Goal: Task Accomplishment & Management: Use online tool/utility

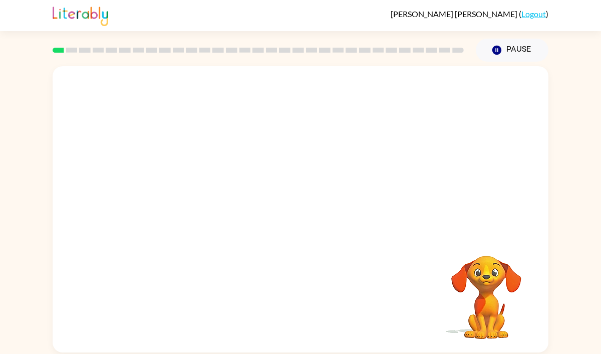
click at [76, 78] on video "Your browser must support playing .mp4 files to use Literably. Please try using…" at bounding box center [301, 150] width 496 height 168
click at [307, 216] on div at bounding box center [301, 214] width 64 height 37
click at [307, 216] on icon "button" at bounding box center [301, 214] width 18 height 18
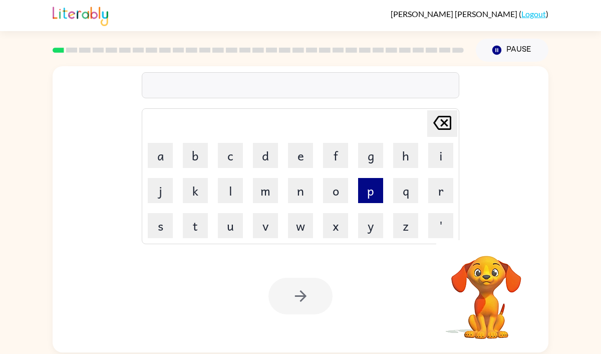
click at [369, 186] on button "p" at bounding box center [370, 190] width 25 height 25
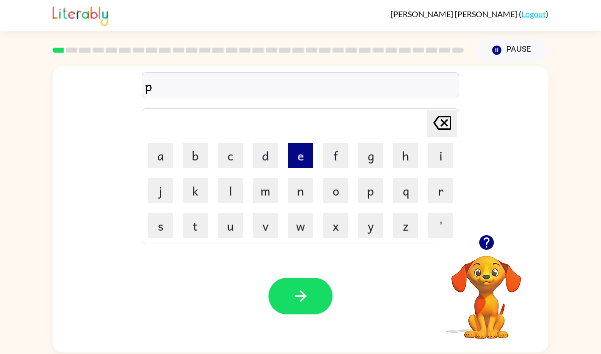
click at [299, 155] on button "e" at bounding box center [300, 155] width 25 height 25
click at [335, 156] on button "f" at bounding box center [335, 155] width 25 height 25
click at [334, 189] on button "o" at bounding box center [335, 190] width 25 height 25
type button "o"
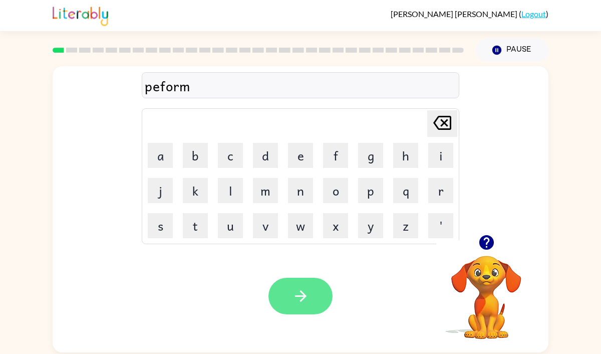
click at [282, 296] on button "button" at bounding box center [301, 296] width 64 height 37
click at [293, 305] on button "button" at bounding box center [301, 296] width 64 height 37
click at [283, 298] on button "button" at bounding box center [301, 296] width 64 height 37
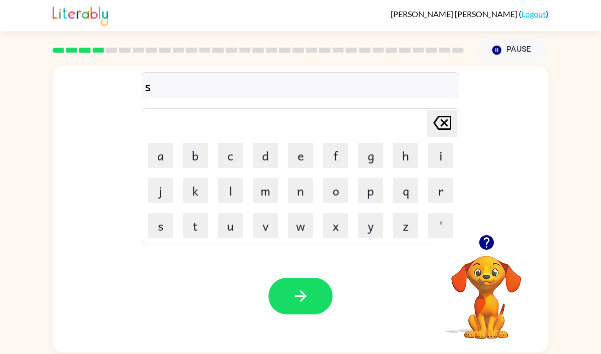
click at [460, 279] on video "Your browser must support playing .mp4 files to use Literably. Please try using…" at bounding box center [486, 290] width 100 height 100
click at [491, 287] on video "Your browser must support playing .mp4 files to use Literably. Please try using…" at bounding box center [486, 290] width 100 height 100
click at [484, 238] on icon "button" at bounding box center [486, 242] width 15 height 15
click at [309, 281] on button "button" at bounding box center [301, 296] width 64 height 37
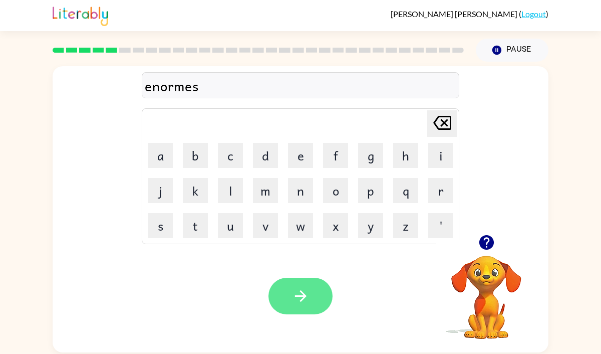
click at [283, 286] on button "button" at bounding box center [301, 296] width 64 height 37
click at [297, 284] on button "button" at bounding box center [301, 296] width 64 height 37
click at [288, 305] on button "button" at bounding box center [301, 296] width 64 height 37
click at [307, 291] on icon "button" at bounding box center [301, 296] width 18 height 18
click at [297, 285] on button "button" at bounding box center [301, 296] width 64 height 37
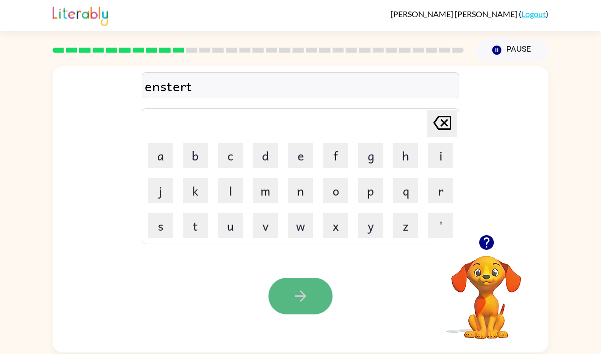
click at [299, 288] on icon "button" at bounding box center [301, 296] width 18 height 18
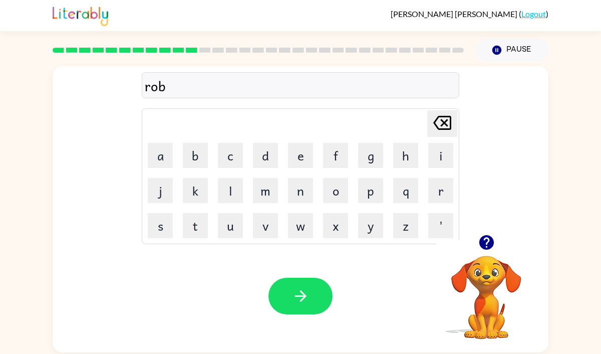
click at [485, 240] on icon "button" at bounding box center [486, 242] width 15 height 15
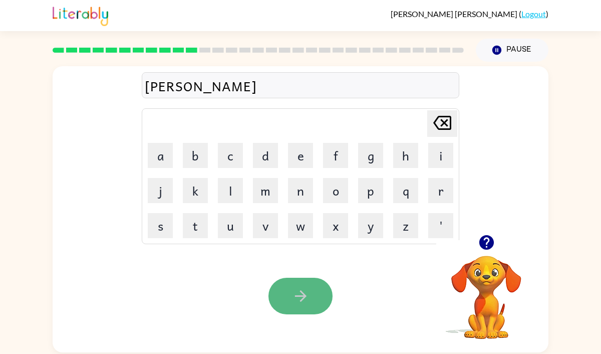
click at [299, 308] on button "button" at bounding box center [301, 296] width 64 height 37
click at [308, 304] on icon "button" at bounding box center [301, 296] width 18 height 18
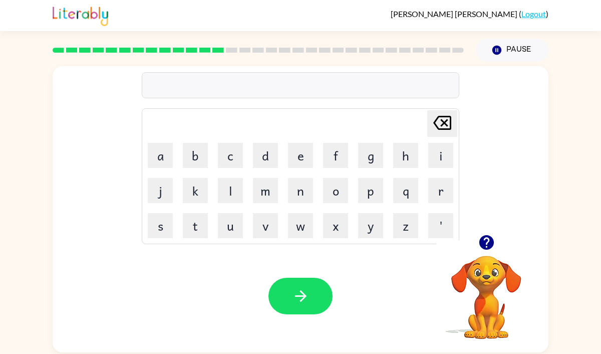
click at [488, 242] on icon "button" at bounding box center [487, 243] width 18 height 18
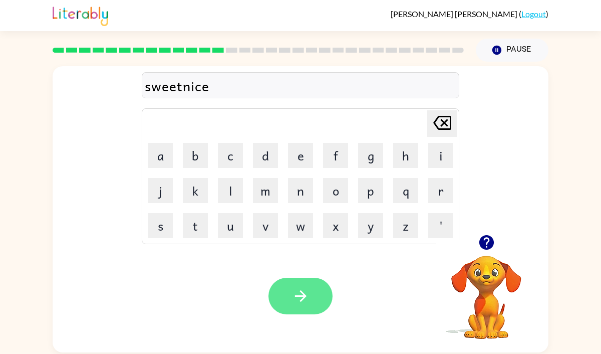
click at [313, 305] on button "button" at bounding box center [301, 296] width 64 height 37
click at [303, 298] on icon "button" at bounding box center [301, 296] width 12 height 12
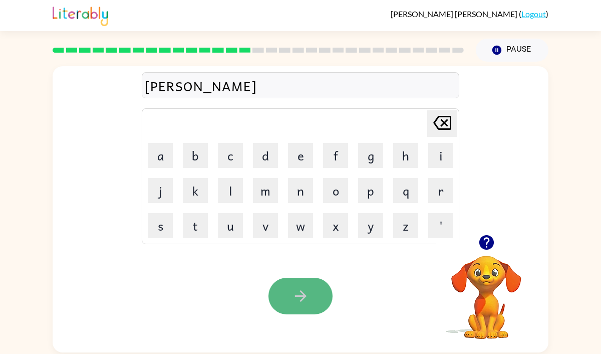
click at [299, 294] on icon "button" at bounding box center [301, 296] width 18 height 18
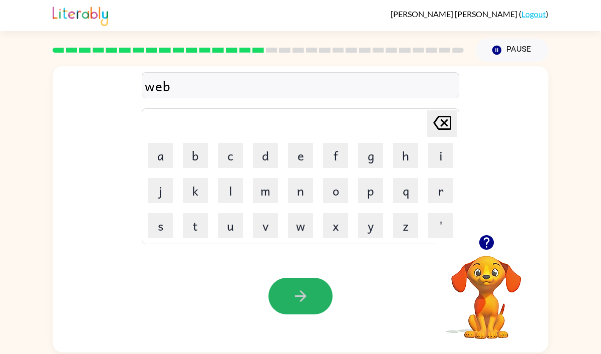
click at [299, 294] on icon "button" at bounding box center [301, 296] width 18 height 18
click at [314, 297] on button "button" at bounding box center [301, 296] width 64 height 37
click at [303, 294] on icon "button" at bounding box center [301, 296] width 12 height 12
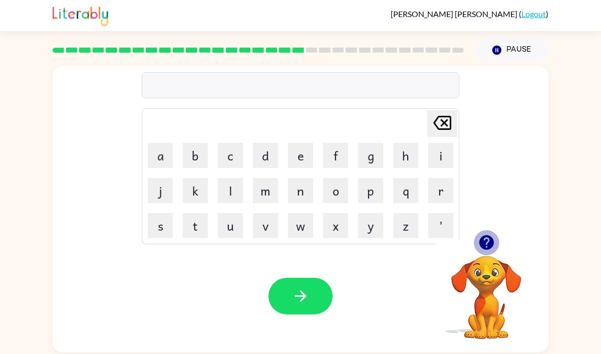
click at [479, 247] on icon "button" at bounding box center [487, 243] width 18 height 18
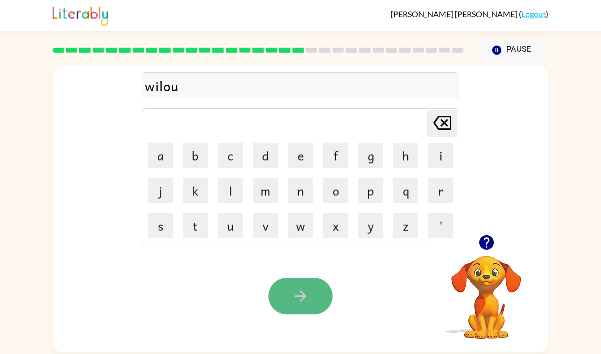
click at [279, 296] on button "button" at bounding box center [301, 296] width 64 height 37
click at [294, 302] on icon "button" at bounding box center [301, 296] width 18 height 18
click at [297, 288] on icon "button" at bounding box center [301, 296] width 18 height 18
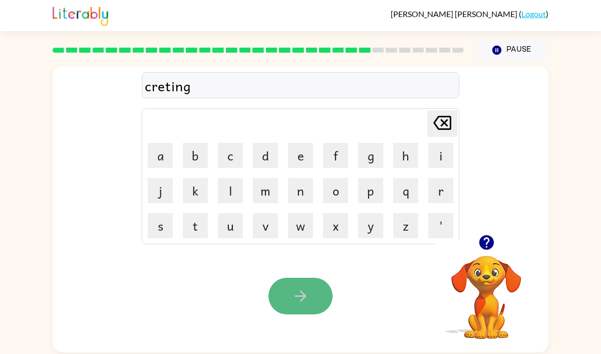
click at [297, 287] on button "button" at bounding box center [301, 296] width 64 height 37
click at [274, 307] on button "button" at bounding box center [301, 296] width 64 height 37
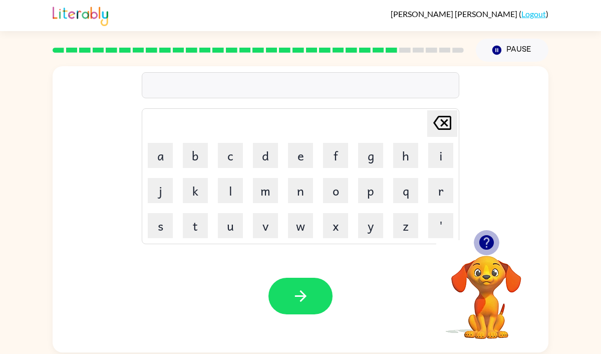
click at [488, 250] on icon "button" at bounding box center [487, 243] width 18 height 18
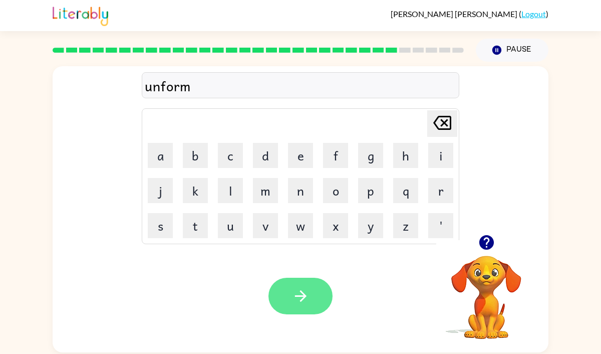
click at [298, 307] on button "button" at bounding box center [301, 296] width 64 height 37
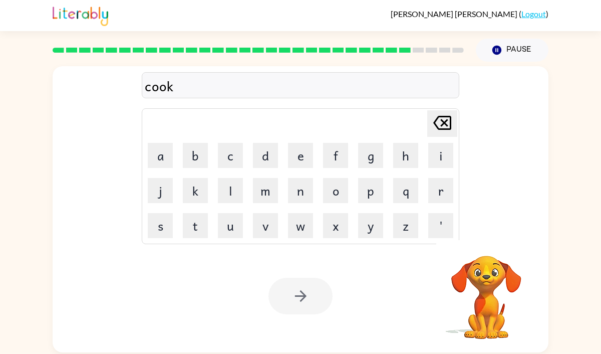
click at [298, 307] on div at bounding box center [301, 296] width 64 height 37
click at [299, 313] on div at bounding box center [301, 296] width 64 height 37
click at [299, 316] on div "Your browser must support playing .mp4 files to use Literably. Please try using…" at bounding box center [301, 296] width 496 height 113
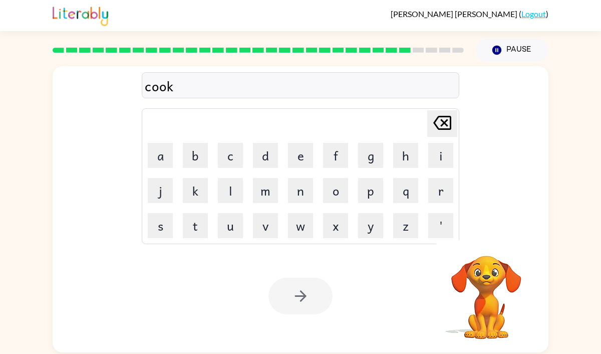
click at [299, 296] on div at bounding box center [301, 296] width 64 height 37
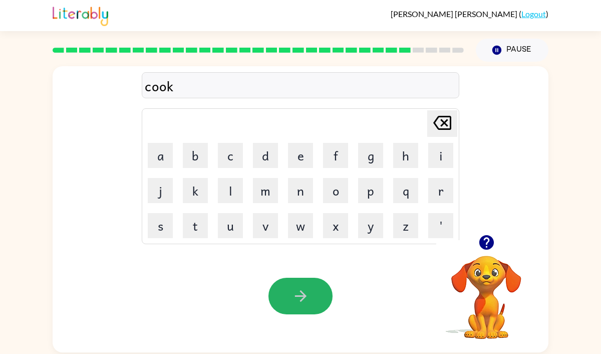
click at [299, 296] on icon "button" at bounding box center [301, 296] width 12 height 12
click at [289, 311] on button "button" at bounding box center [301, 296] width 64 height 37
click at [486, 241] on icon "button" at bounding box center [486, 242] width 15 height 15
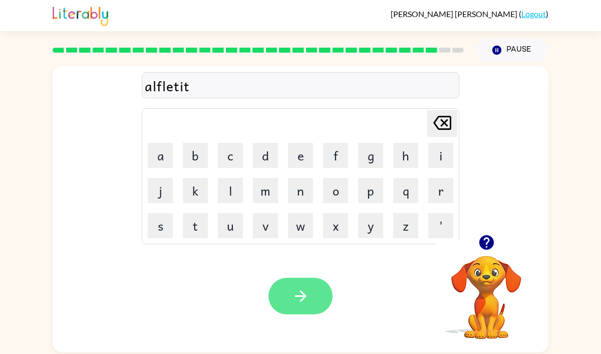
click at [317, 288] on button "button" at bounding box center [301, 296] width 64 height 37
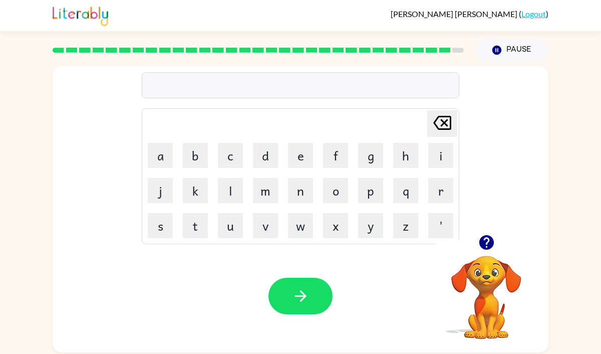
click at [496, 244] on button "button" at bounding box center [487, 243] width 26 height 26
click at [485, 232] on button "button" at bounding box center [487, 243] width 26 height 26
click at [484, 233] on button "button" at bounding box center [487, 243] width 26 height 26
click at [484, 232] on button "button" at bounding box center [487, 243] width 26 height 26
click at [486, 246] on icon "button" at bounding box center [486, 242] width 15 height 15
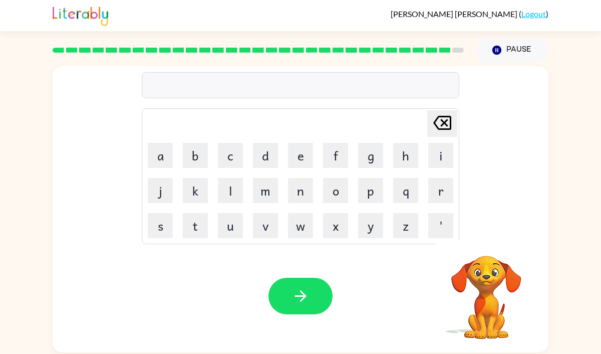
click at [486, 246] on video "Your browser must support playing .mp4 files to use Literably. Please try using…" at bounding box center [486, 290] width 100 height 100
click at [486, 247] on video "Your browser must support playing .mp4 files to use Literably. Please try using…" at bounding box center [486, 290] width 100 height 100
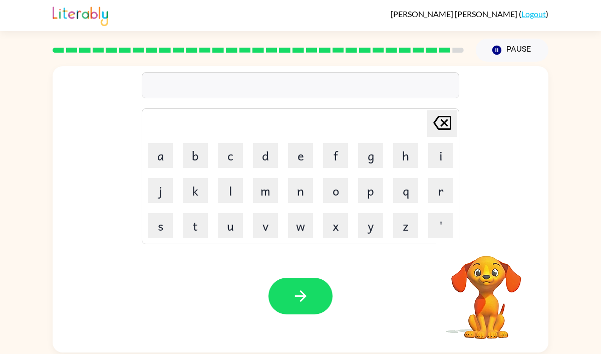
click at [486, 247] on video "Your browser must support playing .mp4 files to use Literably. Please try using…" at bounding box center [486, 290] width 100 height 100
click at [487, 246] on video "Your browser must support playing .mp4 files to use Literably. Please try using…" at bounding box center [486, 290] width 100 height 100
click at [485, 241] on icon "button" at bounding box center [486, 242] width 15 height 15
click at [493, 247] on icon "button" at bounding box center [487, 243] width 18 height 18
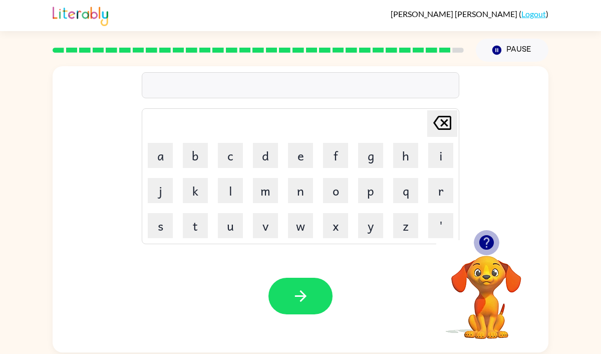
click at [490, 248] on icon "button" at bounding box center [486, 242] width 15 height 15
click at [271, 158] on button "d" at bounding box center [265, 155] width 25 height 25
click at [294, 159] on button "e" at bounding box center [300, 155] width 25 height 25
click at [262, 148] on button "d" at bounding box center [265, 155] width 25 height 25
click at [286, 150] on td "e" at bounding box center [301, 155] width 34 height 34
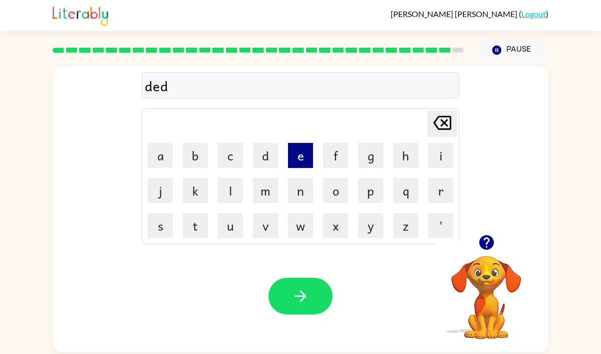
click at [297, 154] on button "e" at bounding box center [300, 155] width 25 height 25
click at [279, 158] on td "d" at bounding box center [266, 155] width 34 height 34
click at [487, 238] on icon "button" at bounding box center [487, 243] width 18 height 18
click at [483, 238] on icon "button" at bounding box center [486, 242] width 15 height 15
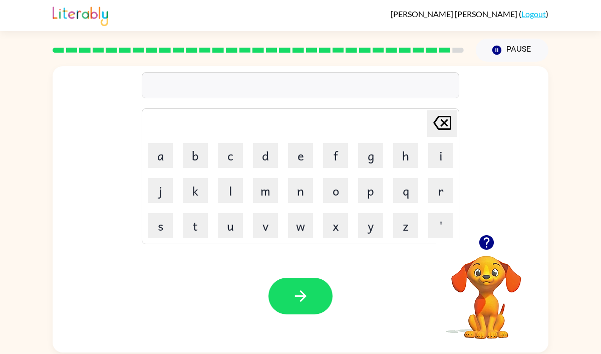
click at [375, 278] on div "Your browser must support playing .mp4 files to use Literably. Please try using…" at bounding box center [301, 296] width 496 height 113
click at [490, 234] on icon "button" at bounding box center [487, 243] width 18 height 18
click at [487, 236] on icon "button" at bounding box center [486, 242] width 15 height 15
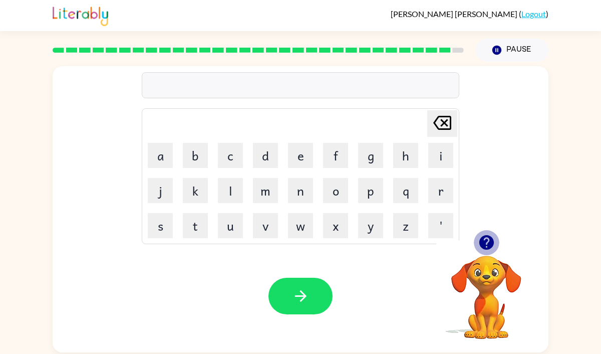
click at [487, 234] on icon "button" at bounding box center [487, 243] width 18 height 18
click at [483, 250] on icon "button" at bounding box center [487, 243] width 18 height 18
click at [487, 246] on icon "button" at bounding box center [487, 243] width 18 height 18
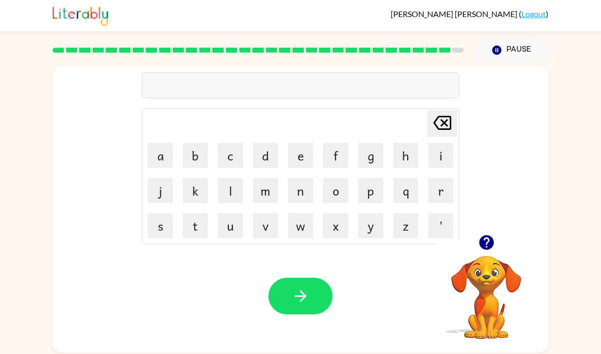
click at [487, 246] on icon "button" at bounding box center [487, 243] width 18 height 18
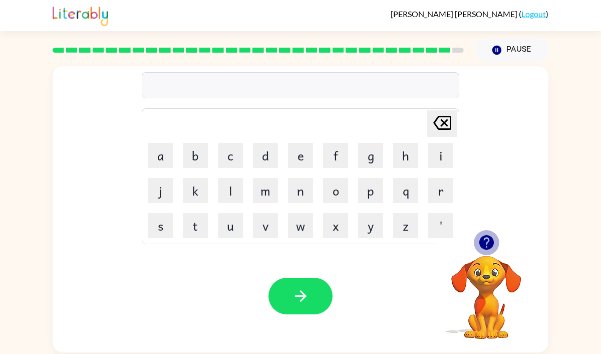
click at [487, 246] on icon "button" at bounding box center [487, 243] width 18 height 18
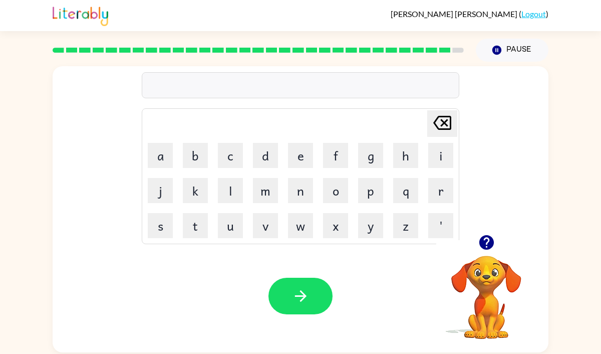
click at [443, 300] on video "Your browser must support playing .mp4 files to use Literably. Please try using…" at bounding box center [486, 290] width 100 height 100
click at [482, 246] on icon "button" at bounding box center [486, 242] width 15 height 15
click at [490, 240] on icon "button" at bounding box center [486, 242] width 15 height 15
click at [490, 245] on icon "button" at bounding box center [486, 242] width 15 height 15
click at [483, 245] on icon "button" at bounding box center [486, 242] width 15 height 15
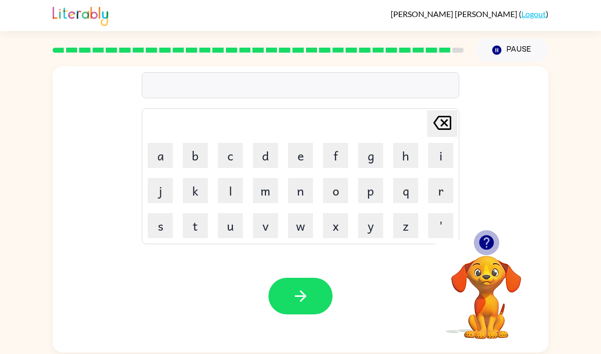
click at [483, 242] on icon "button" at bounding box center [486, 242] width 15 height 15
click at [486, 237] on icon "button" at bounding box center [486, 242] width 15 height 15
click at [477, 234] on button "button" at bounding box center [487, 243] width 26 height 26
click at [483, 238] on icon "button" at bounding box center [486, 242] width 15 height 15
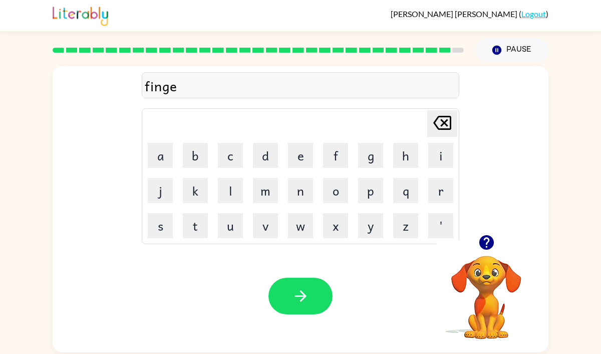
click at [471, 244] on div at bounding box center [486, 243] width 100 height 26
click at [480, 242] on icon "button" at bounding box center [486, 242] width 15 height 15
click at [488, 238] on icon "button" at bounding box center [487, 243] width 18 height 18
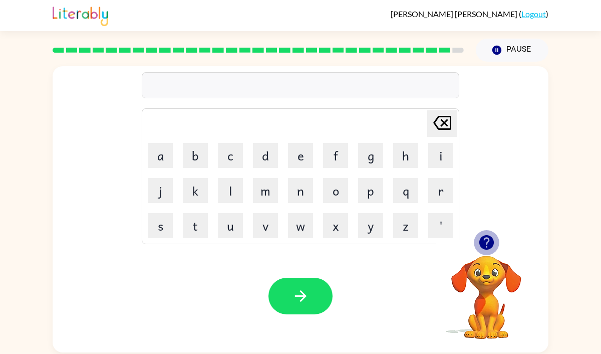
click at [488, 238] on icon "button" at bounding box center [487, 243] width 18 height 18
click at [490, 239] on icon "button" at bounding box center [486, 242] width 15 height 15
click at [495, 238] on icon "button" at bounding box center [487, 243] width 18 height 18
click at [300, 190] on button "n" at bounding box center [300, 190] width 25 height 25
click at [161, 156] on button "a" at bounding box center [160, 155] width 25 height 25
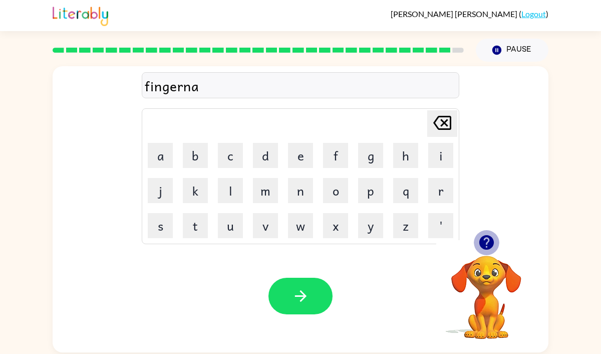
click at [487, 243] on icon "button" at bounding box center [487, 243] width 18 height 18
click at [487, 240] on video "Your browser must support playing .mp4 files to use Literably. Please try using…" at bounding box center [486, 290] width 100 height 100
click at [487, 240] on icon "button" at bounding box center [486, 242] width 15 height 15
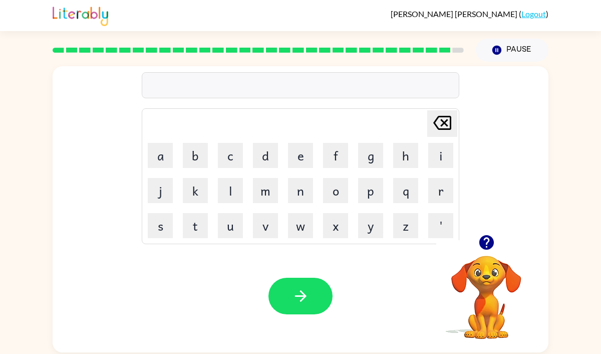
click at [487, 240] on icon "button" at bounding box center [486, 242] width 15 height 15
click at [490, 239] on icon "button" at bounding box center [486, 242] width 15 height 15
click at [483, 235] on icon "button" at bounding box center [487, 243] width 18 height 18
click at [483, 227] on div "finger Delete Delete last character input a b c d e f g h i j k l m n o p q r s…" at bounding box center [301, 150] width 496 height 168
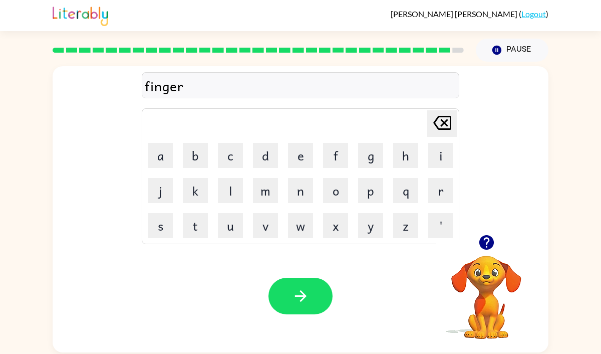
click at [483, 230] on button "button" at bounding box center [487, 243] width 26 height 26
click at [475, 206] on div "fingernali Delete Delete last character input a b c d e f g h i j k l m n o p q…" at bounding box center [301, 150] width 496 height 168
drag, startPoint x: 493, startPoint y: 233, endPoint x: 439, endPoint y: 279, distance: 71.1
click at [439, 279] on div "Your browser must support playing .mp4 files to use Literably. Please try using…" at bounding box center [486, 285] width 100 height 111
click at [485, 239] on icon "button" at bounding box center [487, 243] width 18 height 18
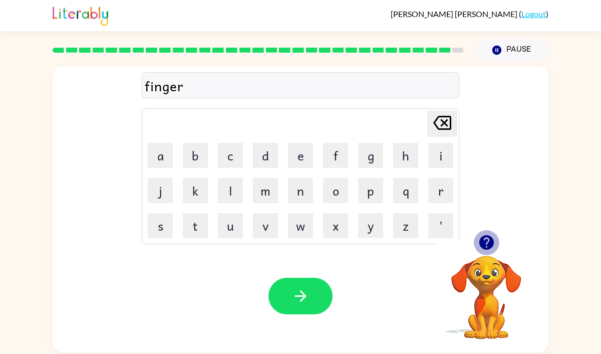
click at [489, 230] on button "button" at bounding box center [487, 243] width 26 height 26
click at [489, 244] on icon "button" at bounding box center [486, 242] width 15 height 15
click at [490, 246] on icon "button" at bounding box center [486, 242] width 15 height 15
click at [493, 247] on icon "button" at bounding box center [487, 243] width 18 height 18
click at [198, 88] on div "fingernnnail" at bounding box center [301, 85] width 312 height 21
